Goal: Information Seeking & Learning: Learn about a topic

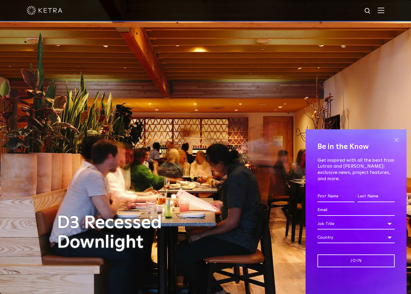
click at [399, 144] on span at bounding box center [396, 139] width 9 height 9
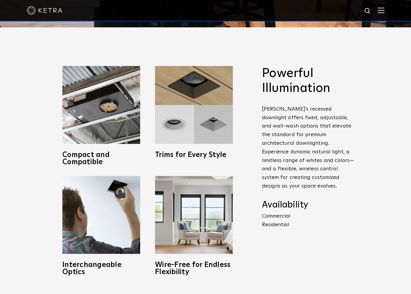
scroll to position [262, 0]
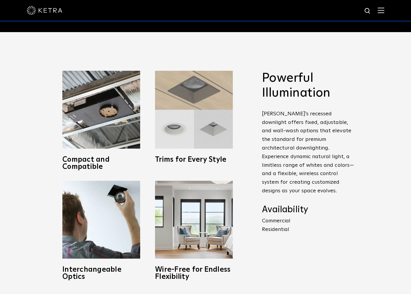
click at [207, 109] on img at bounding box center [194, 110] width 78 height 78
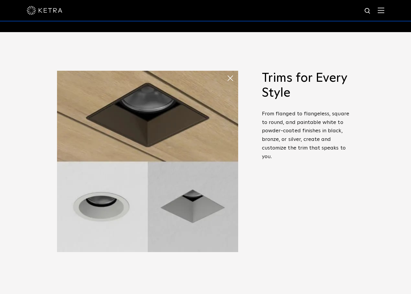
click at [131, 204] on img at bounding box center [147, 161] width 181 height 181
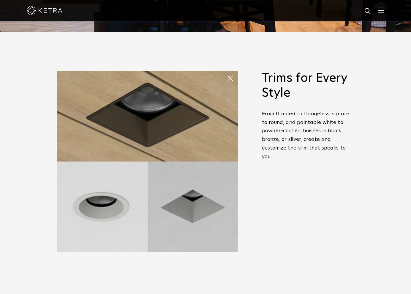
click at [116, 204] on img at bounding box center [147, 161] width 181 height 181
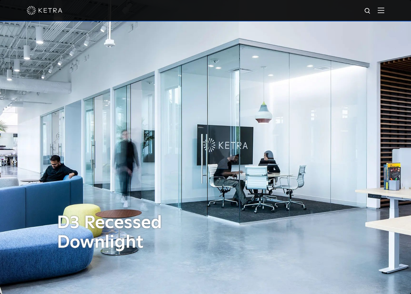
scroll to position [0, 0]
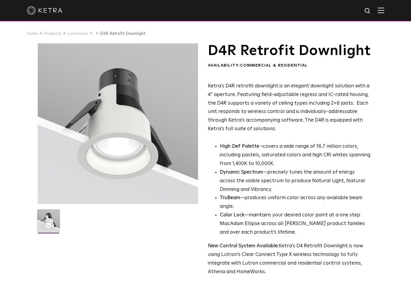
click at [124, 108] on div at bounding box center [118, 123] width 161 height 161
click at [126, 133] on div at bounding box center [118, 123] width 161 height 161
click at [81, 34] on link "Luminaires" at bounding box center [77, 33] width 21 height 4
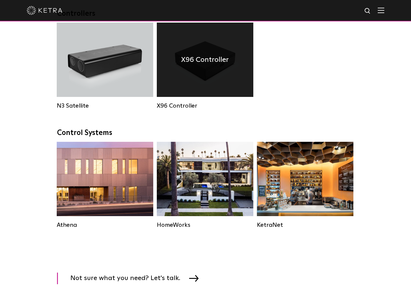
scroll to position [777, 0]
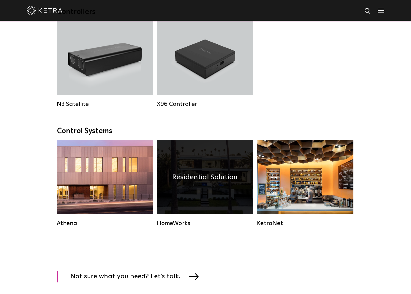
click at [183, 179] on h4 "Residential Solution" at bounding box center [204, 176] width 65 height 11
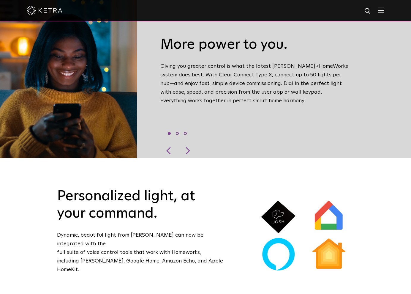
scroll to position [285, 0]
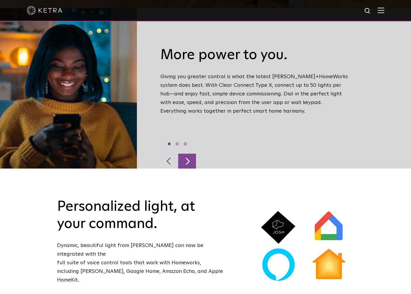
click at [189, 154] on div at bounding box center [187, 161] width 18 height 15
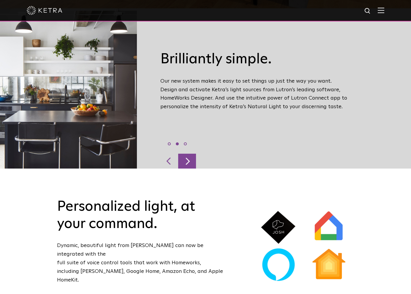
click at [189, 154] on div at bounding box center [187, 161] width 18 height 15
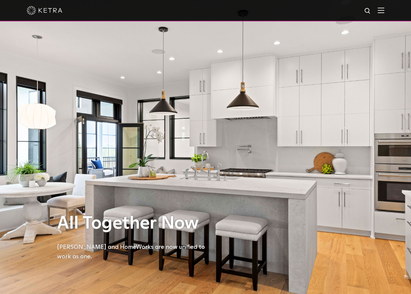
scroll to position [0, 0]
click at [382, 10] on img at bounding box center [381, 10] width 7 height 6
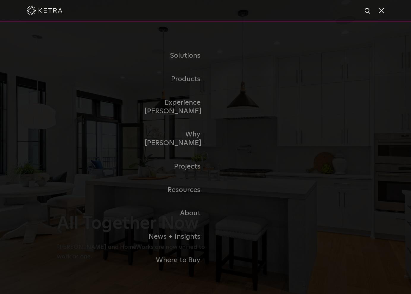
click at [381, 11] on span at bounding box center [381, 10] width 7 height 6
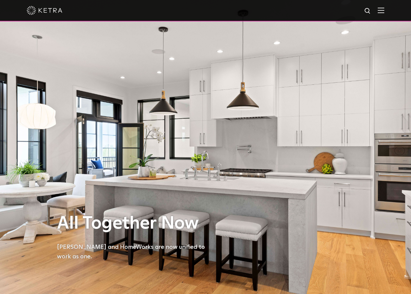
click at [382, 15] on div at bounding box center [206, 10] width 358 height 21
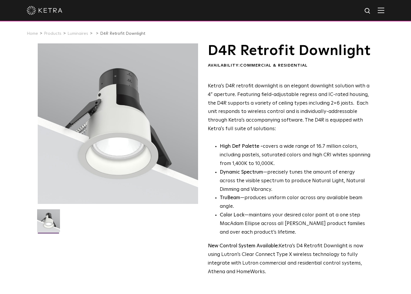
click at [381, 16] on div at bounding box center [206, 10] width 358 height 21
click at [381, 14] on div at bounding box center [206, 10] width 358 height 21
